Goal: Information Seeking & Learning: Compare options

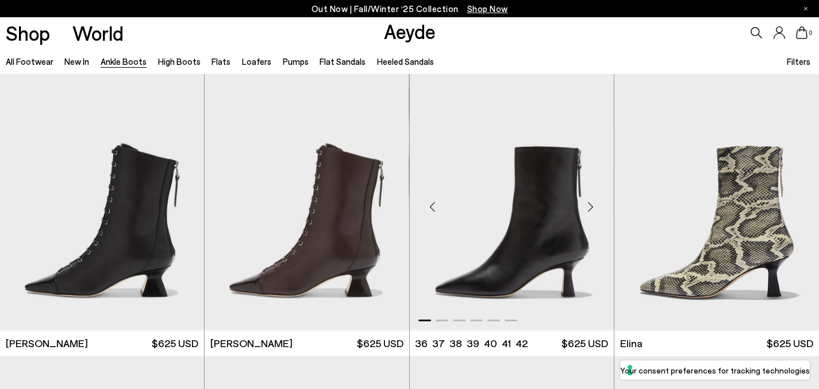
click at [592, 202] on div "Next slide" at bounding box center [590, 207] width 34 height 34
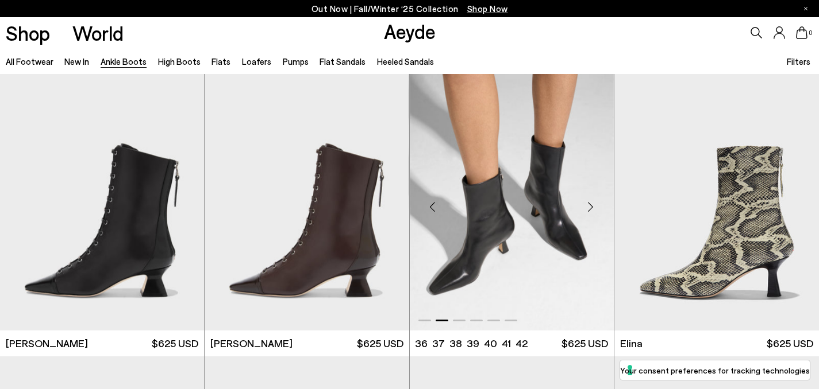
click at [592, 202] on div "Next slide" at bounding box center [590, 207] width 34 height 34
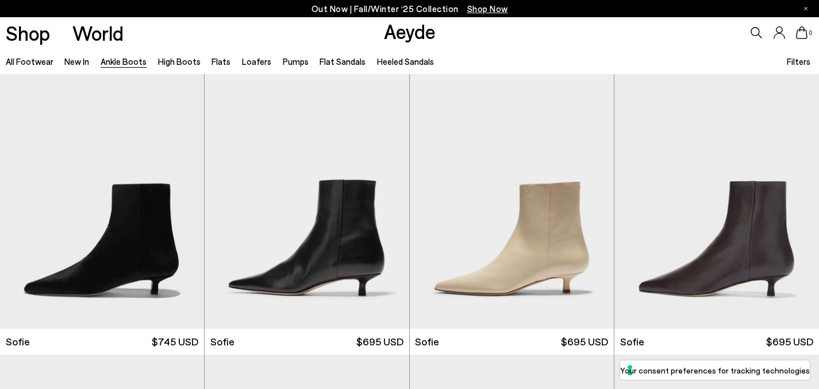
scroll to position [900, 0]
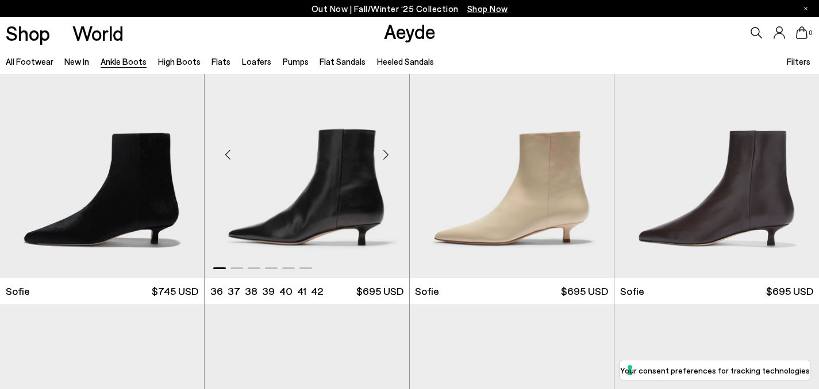
click at [389, 156] on div "Next slide" at bounding box center [386, 155] width 34 height 34
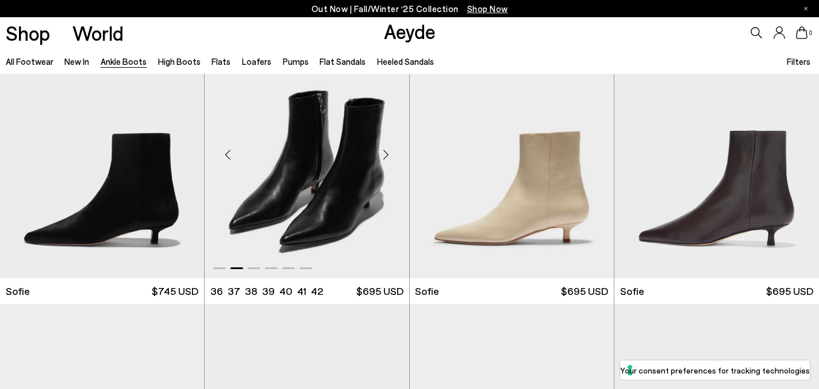
click at [389, 156] on div "Next slide" at bounding box center [386, 155] width 34 height 34
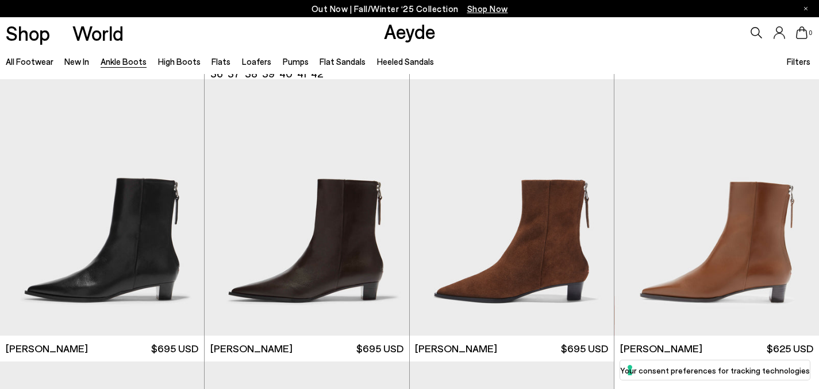
scroll to position [1748, 0]
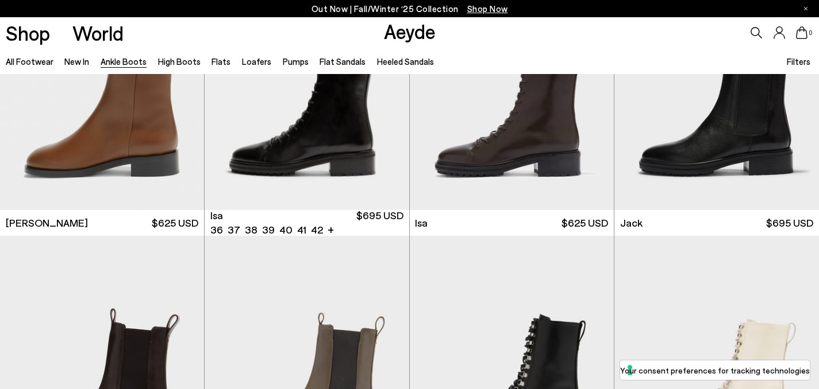
scroll to position [4011, 0]
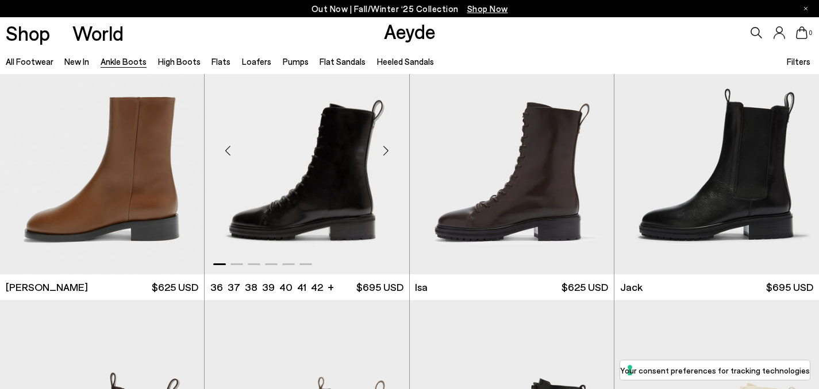
click at [385, 152] on div "Next slide" at bounding box center [386, 150] width 34 height 34
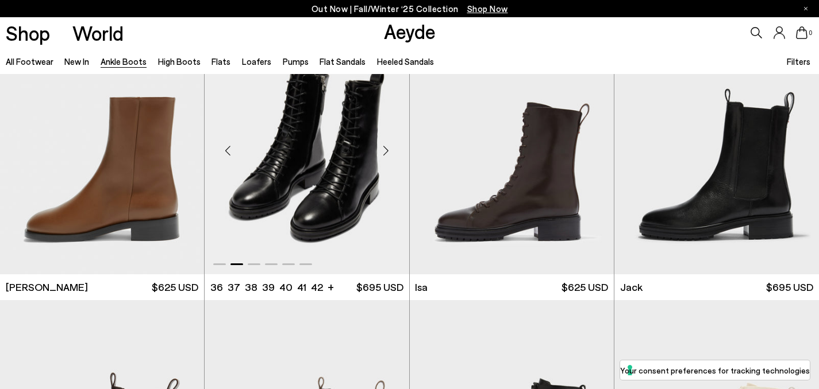
click at [385, 152] on div "Next slide" at bounding box center [386, 150] width 34 height 34
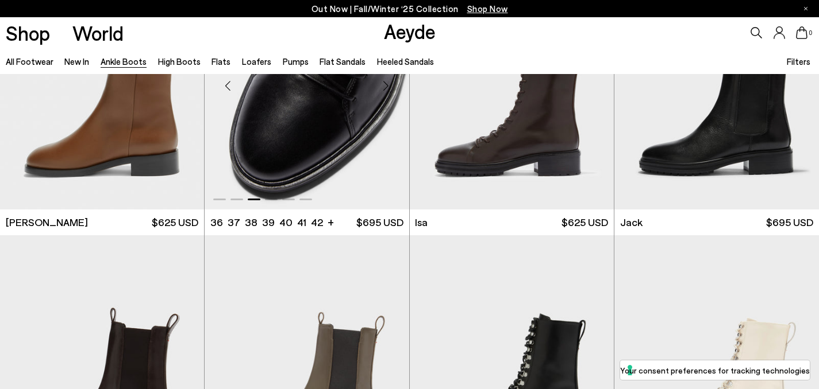
scroll to position [4190, 0]
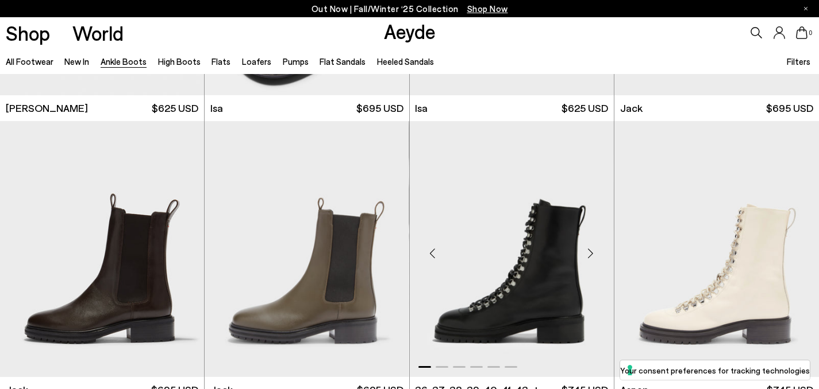
click at [598, 254] on div "Next slide" at bounding box center [590, 254] width 34 height 34
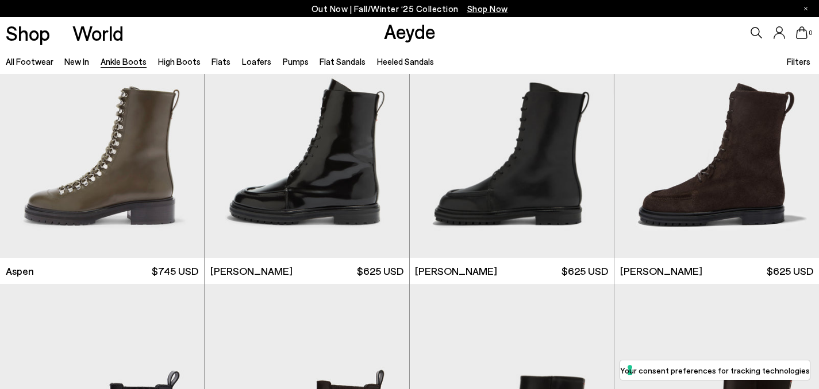
scroll to position [4583, 0]
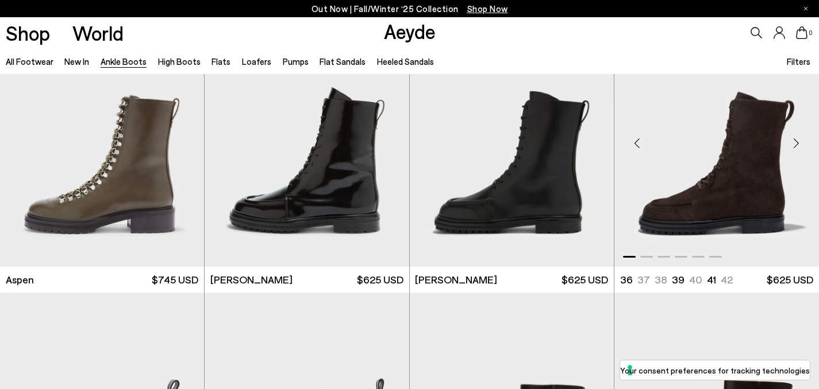
click at [794, 150] on div "Next slide" at bounding box center [795, 143] width 34 height 34
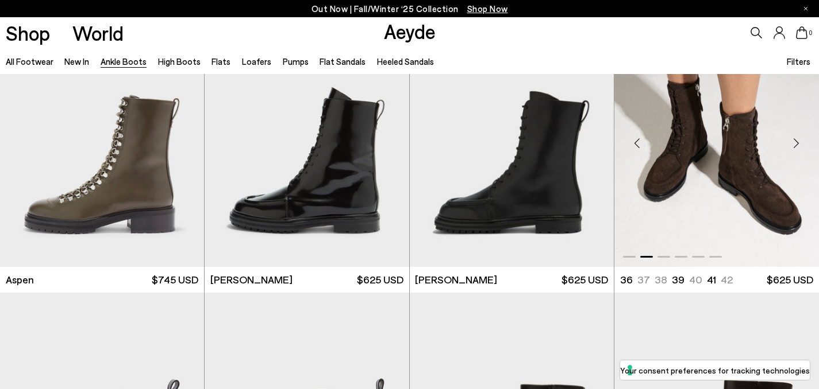
click at [794, 150] on div "Next slide" at bounding box center [795, 143] width 34 height 34
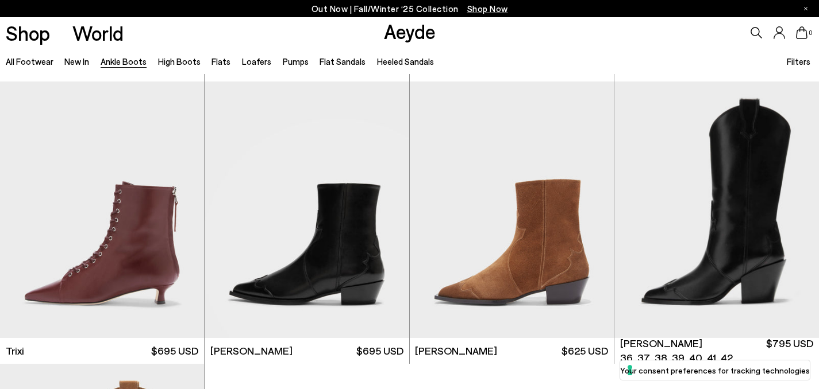
scroll to position [5679, 0]
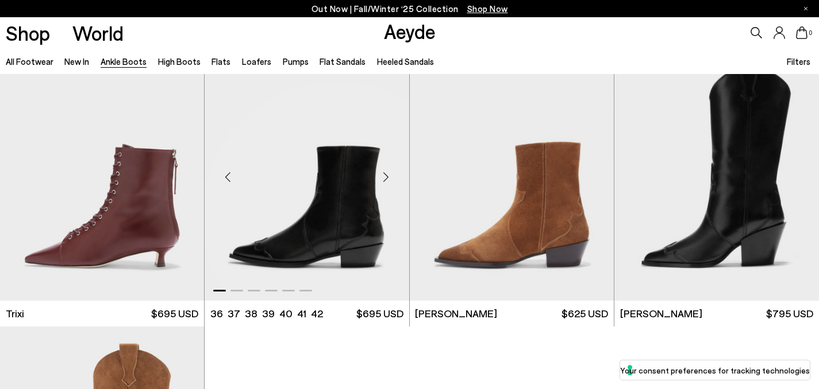
click at [388, 182] on div "Next slide" at bounding box center [386, 177] width 34 height 34
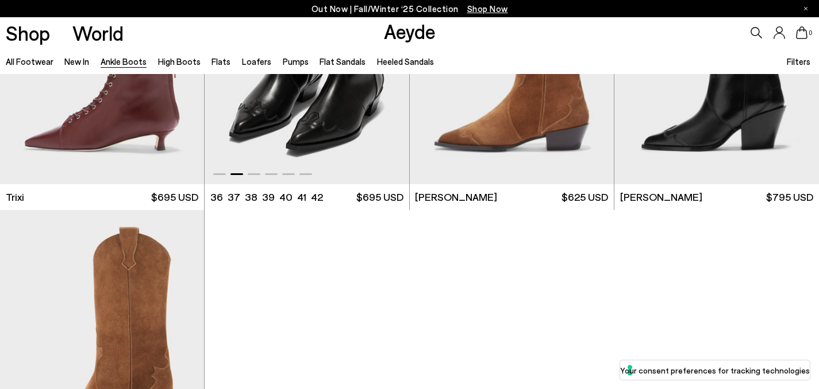
scroll to position [5932, 0]
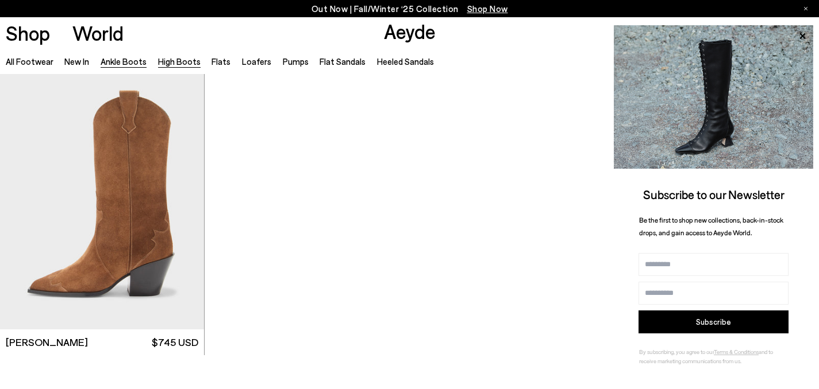
click at [174, 64] on link "High Boots" at bounding box center [179, 61] width 43 height 10
